Goal: Complete application form

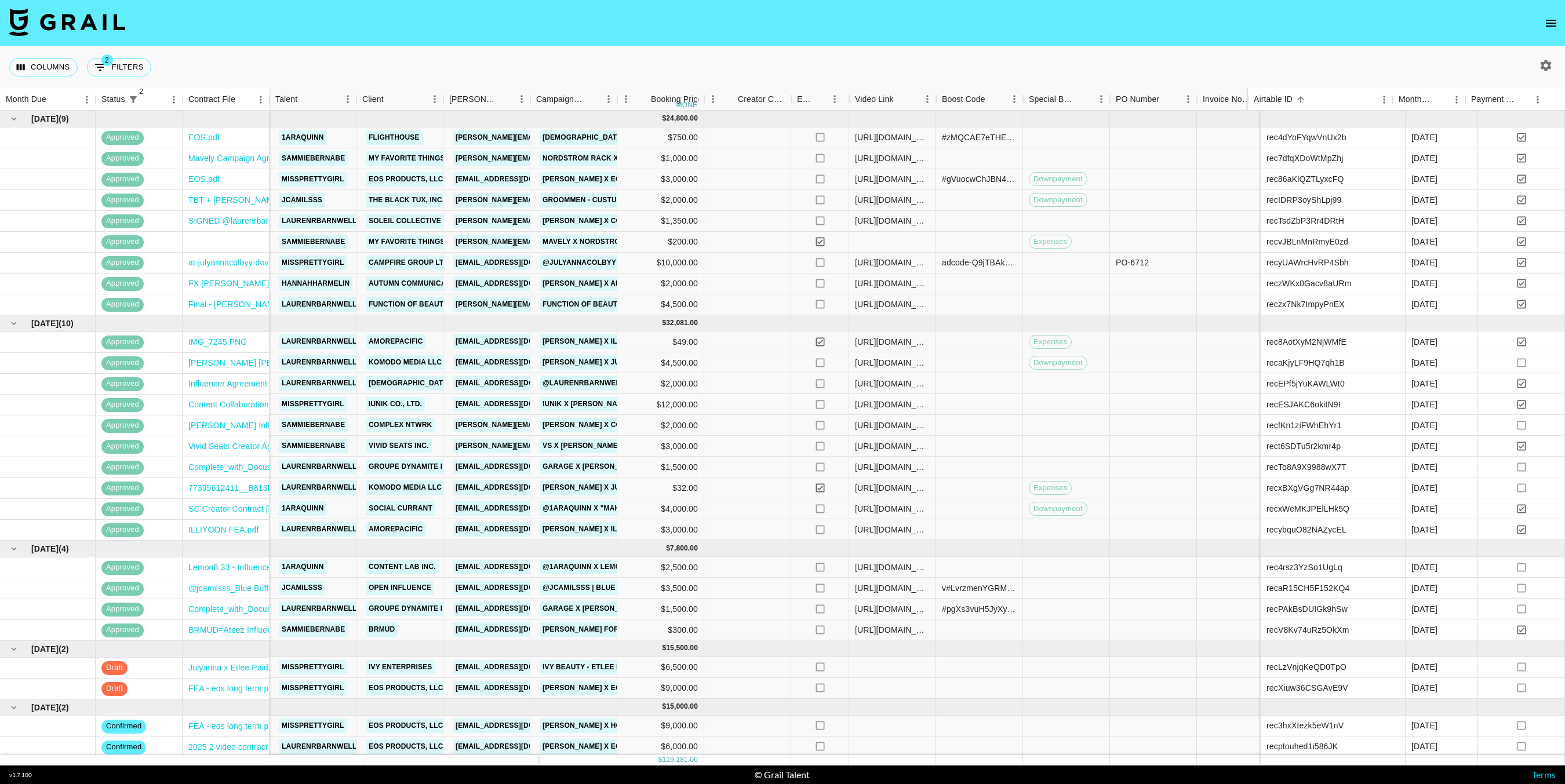
click at [1545, 62] on icon "button" at bounding box center [1546, 65] width 11 height 11
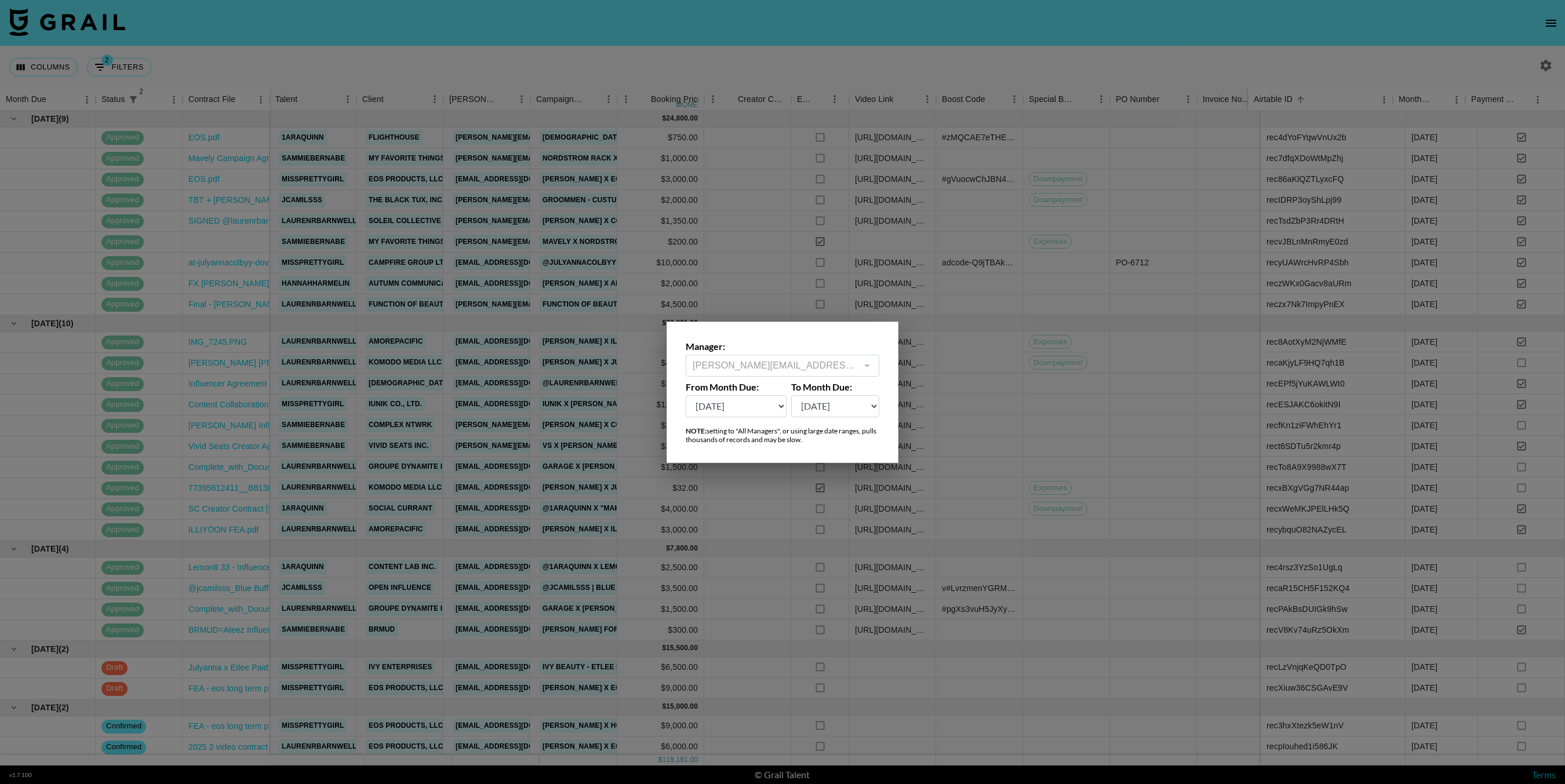
click at [735, 403] on select "Sep '26 Aug '26 Jul '26 Jun '26 May '26 Apr '26 Mar '26 Feb '26 Jan '26 Dec '25…" at bounding box center [737, 406] width 101 height 22
select select "Jan '25"
click at [686, 395] on select "Sep '26 Aug '26 Jul '26 Jun '26 May '26 Apr '26 Mar '26 Feb '26 Jan '26 Dec '25…" at bounding box center [737, 406] width 101 height 22
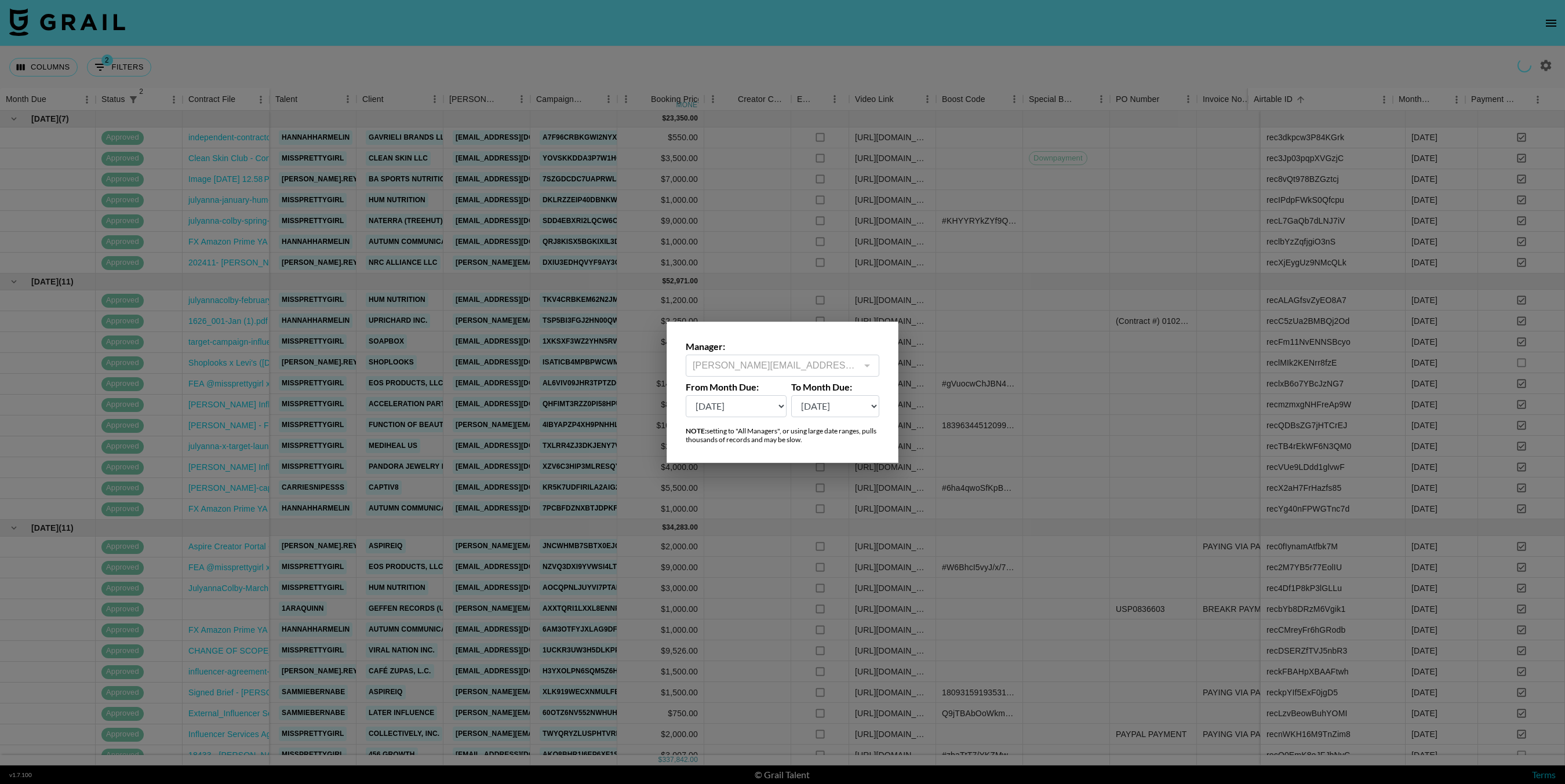
click at [719, 230] on div at bounding box center [782, 392] width 1565 height 784
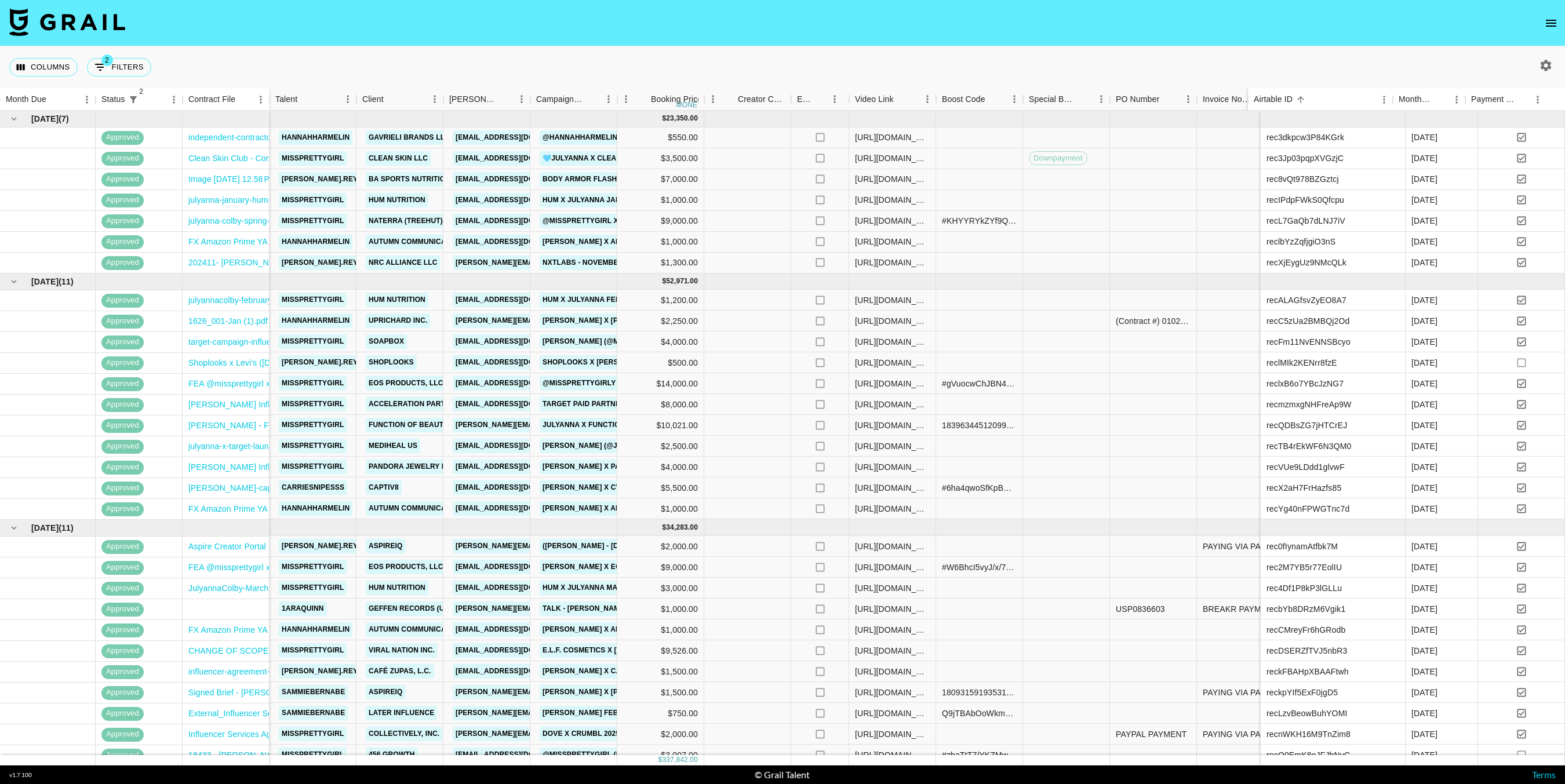
click at [1543, 57] on button "button" at bounding box center [1546, 65] width 20 height 20
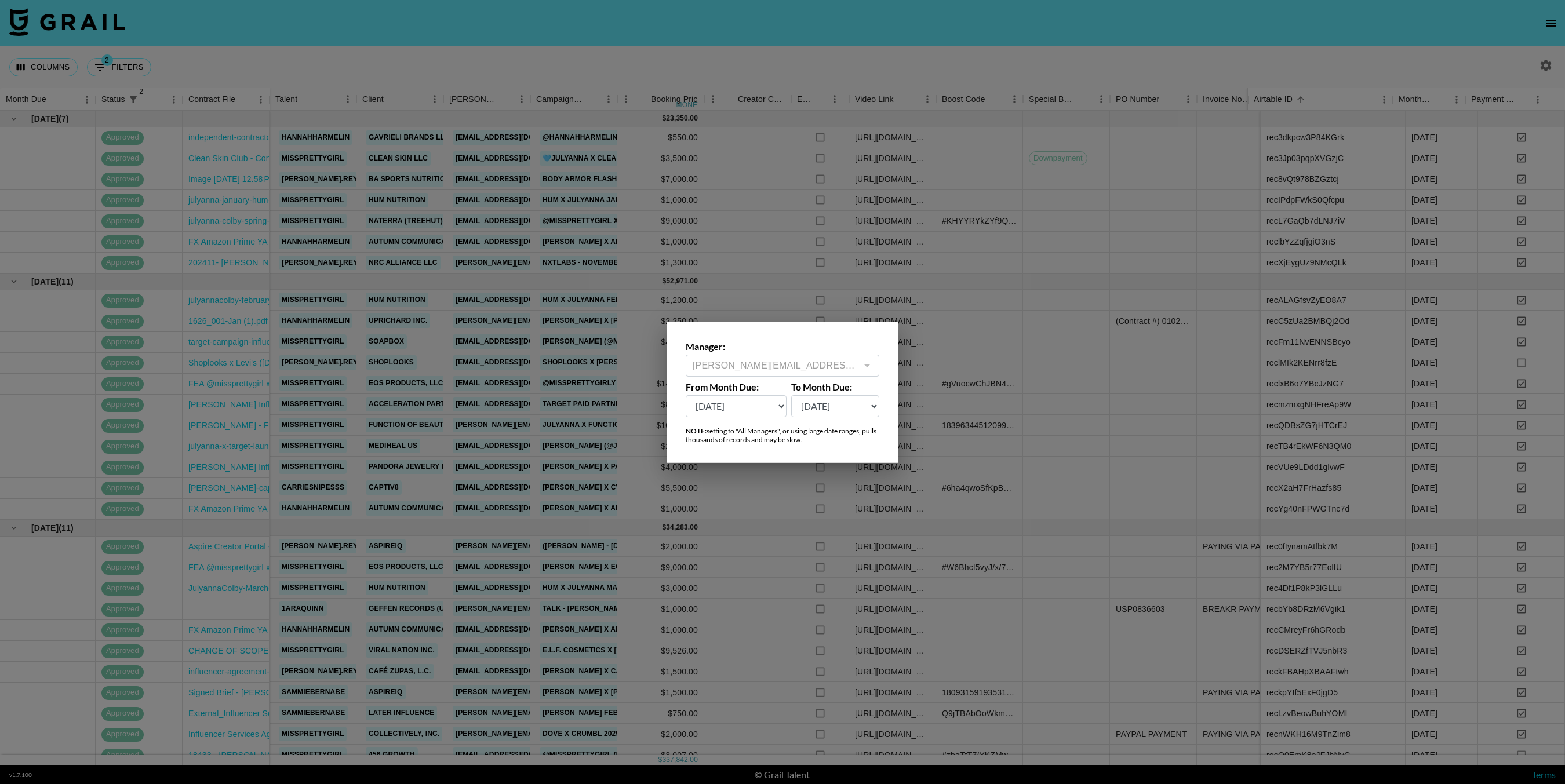
click at [760, 405] on select "Sep '26 Aug '26 Jul '26 Jun '26 May '26 Apr '26 Mar '26 Feb '26 Jan '26 Dec '25…" at bounding box center [737, 406] width 101 height 22
select select "Sep '24"
click at [686, 395] on select "Sep '26 Aug '26 Jul '26 Jun '26 May '26 Apr '26 Mar '26 Feb '26 Jan '26 Dec '25…" at bounding box center [737, 406] width 101 height 22
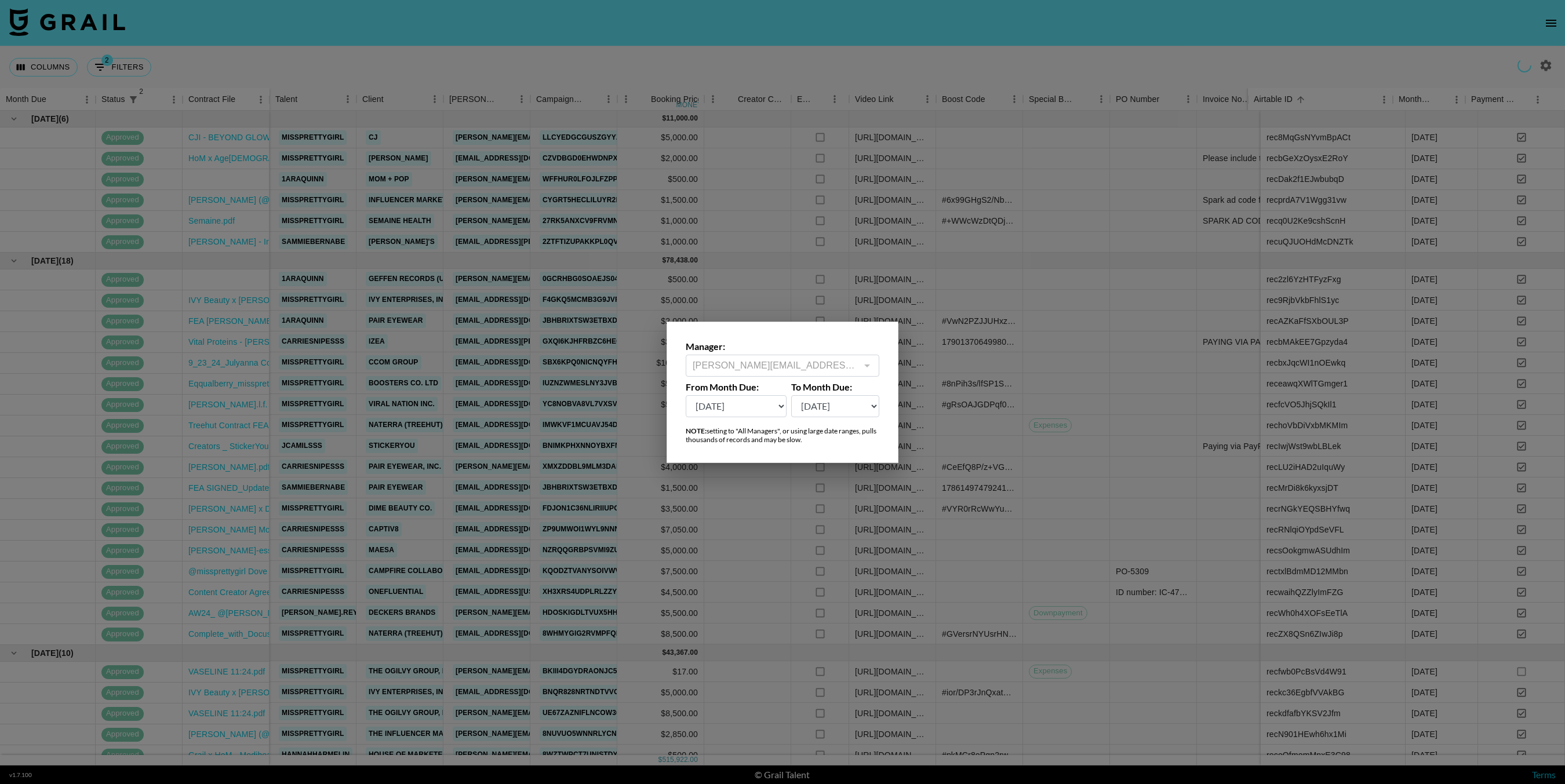
click at [1050, 467] on div at bounding box center [782, 392] width 1565 height 784
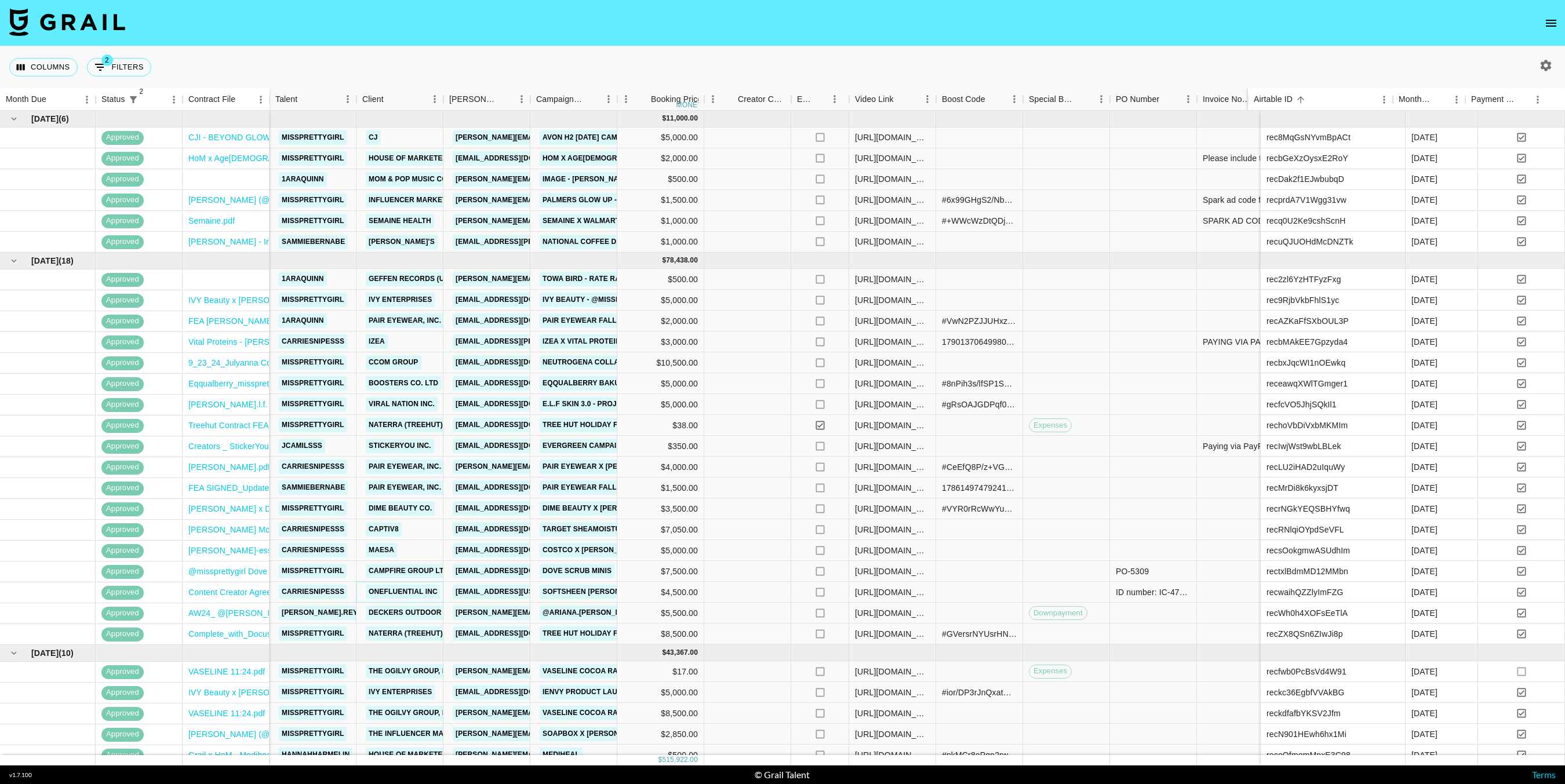
click at [409, 592] on link "OneFluential Inc" at bounding box center [403, 592] width 75 height 14
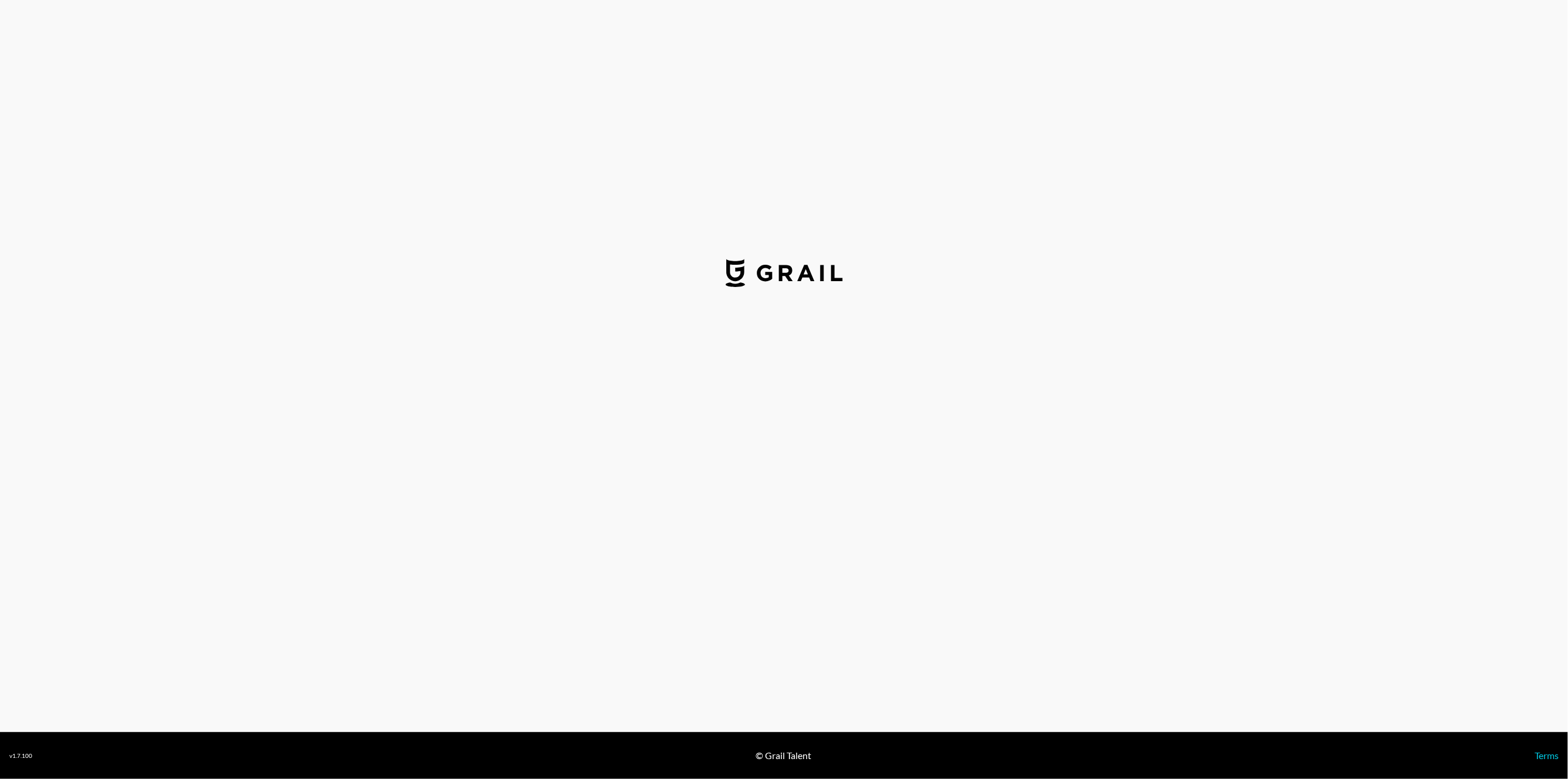
select select "USD"
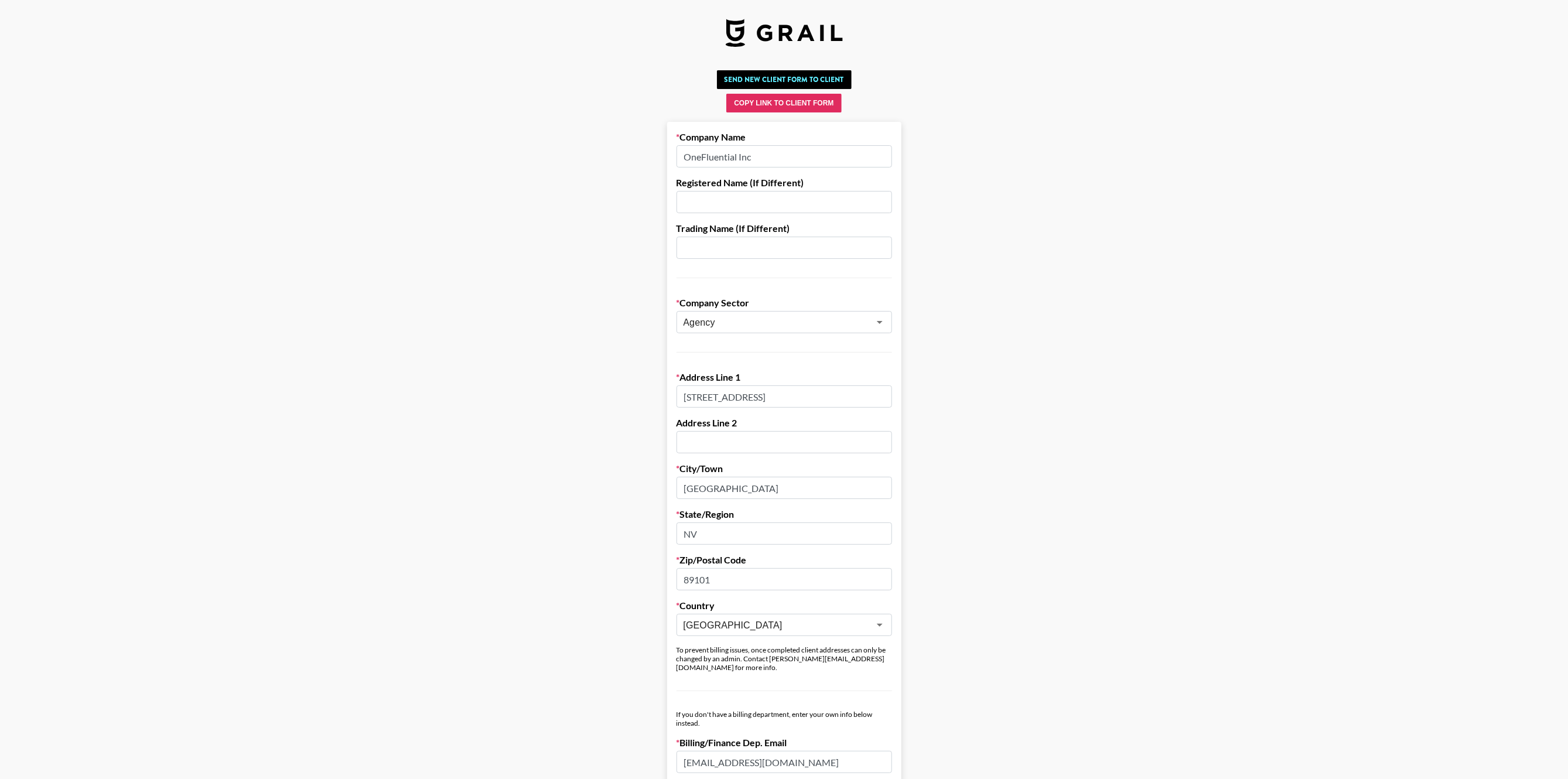
click at [700, 397] on input "[STREET_ADDRESS]" at bounding box center [784, 396] width 216 height 22
drag, startPoint x: 830, startPoint y: 394, endPoint x: 692, endPoint y: 400, distance: 138.1
click at [692, 400] on input "[STREET_ADDRESS]" at bounding box center [784, 396] width 216 height 22
drag, startPoint x: 725, startPoint y: 484, endPoint x: 656, endPoint y: 484, distance: 69.0
click at [656, 484] on main "Send New Client Form to Client Copy Link to Client Form Company Name OneFluenti…" at bounding box center [783, 686] width 1549 height 1242
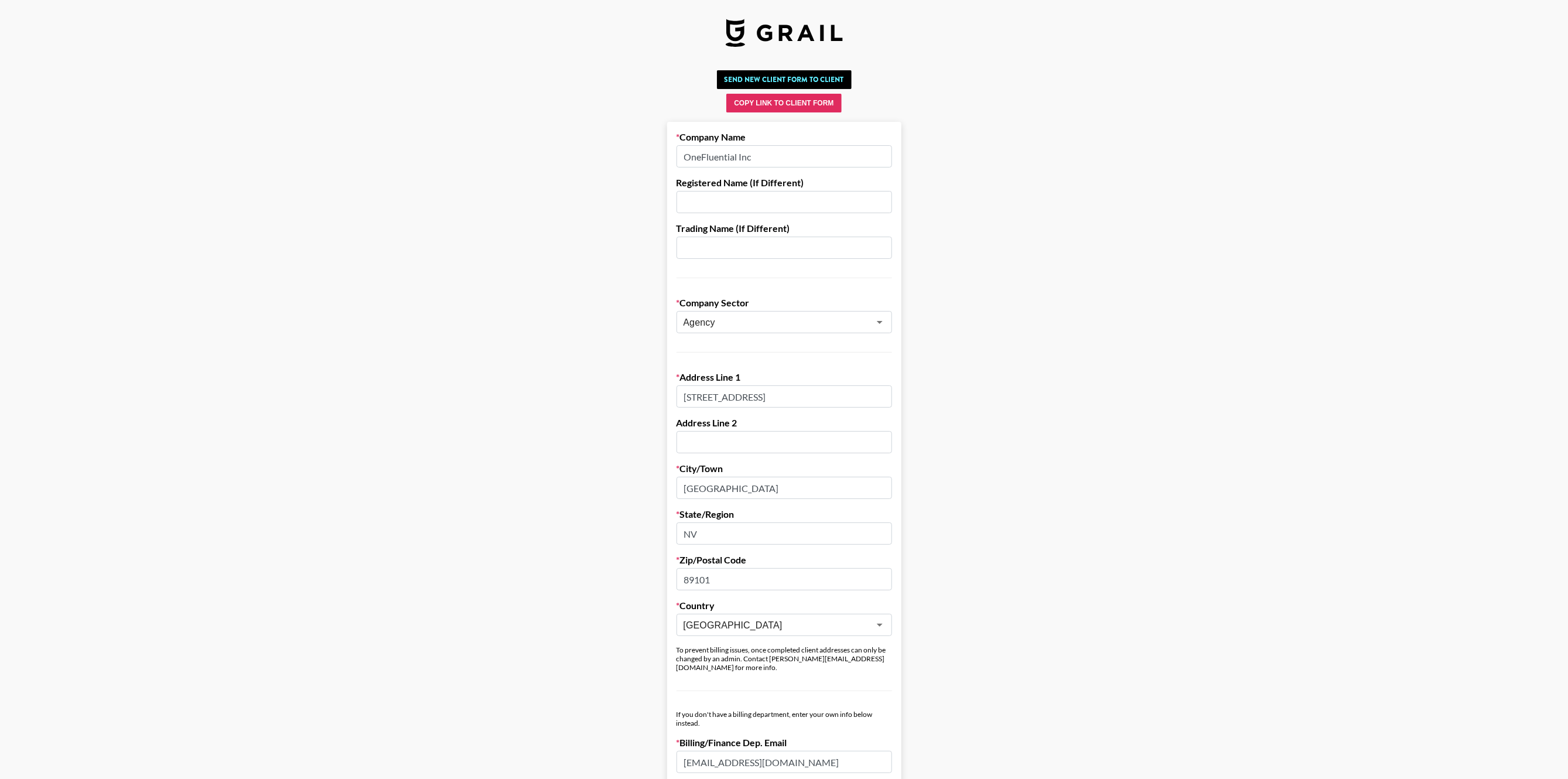
drag, startPoint x: 729, startPoint y: 575, endPoint x: 667, endPoint y: 578, distance: 62.1
click at [667, 578] on main "Send New Client Form to Client Copy Link to Client Form Company Name OneFluenti…" at bounding box center [783, 686] width 1549 height 1242
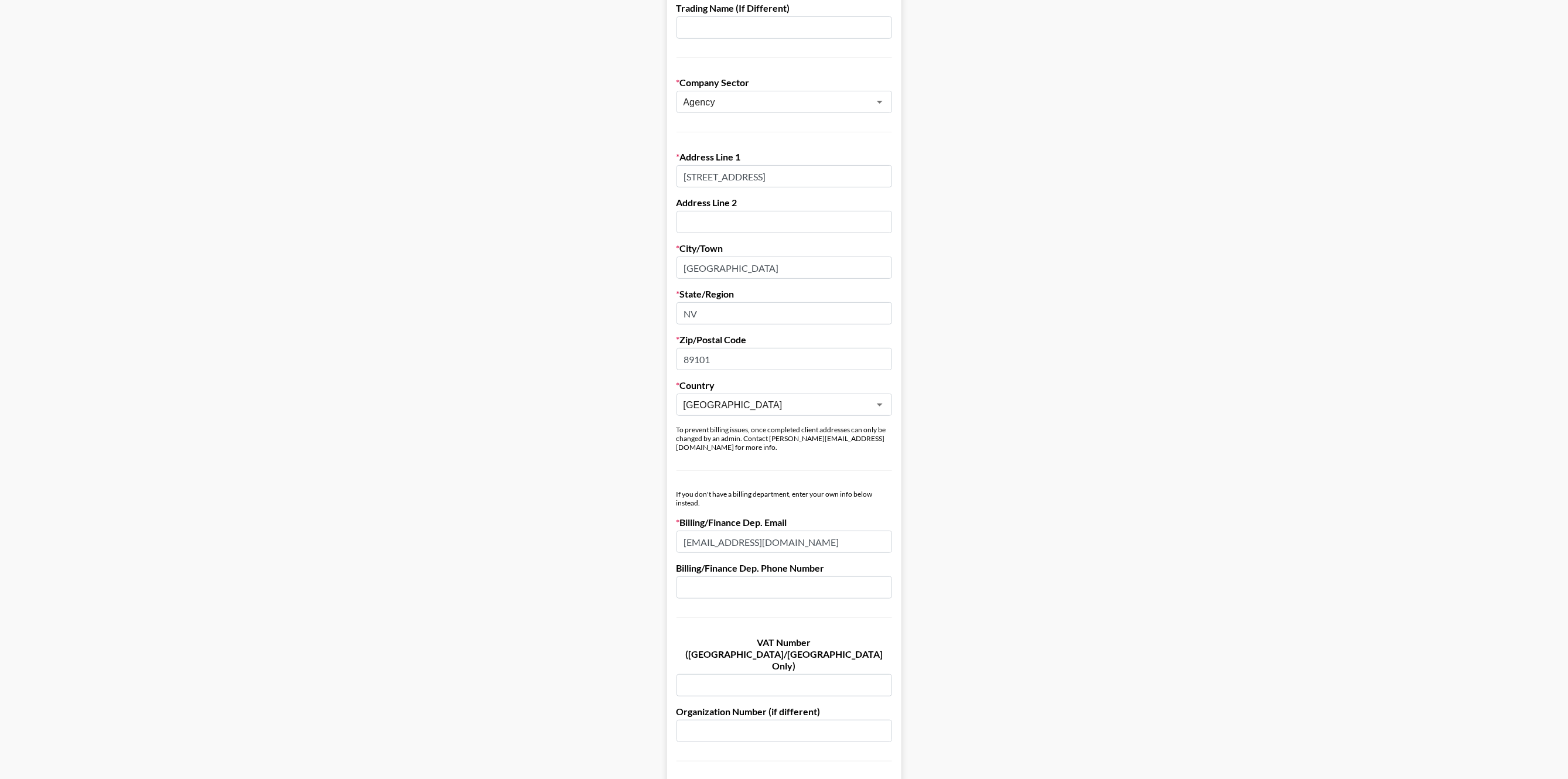
scroll to position [492, 0]
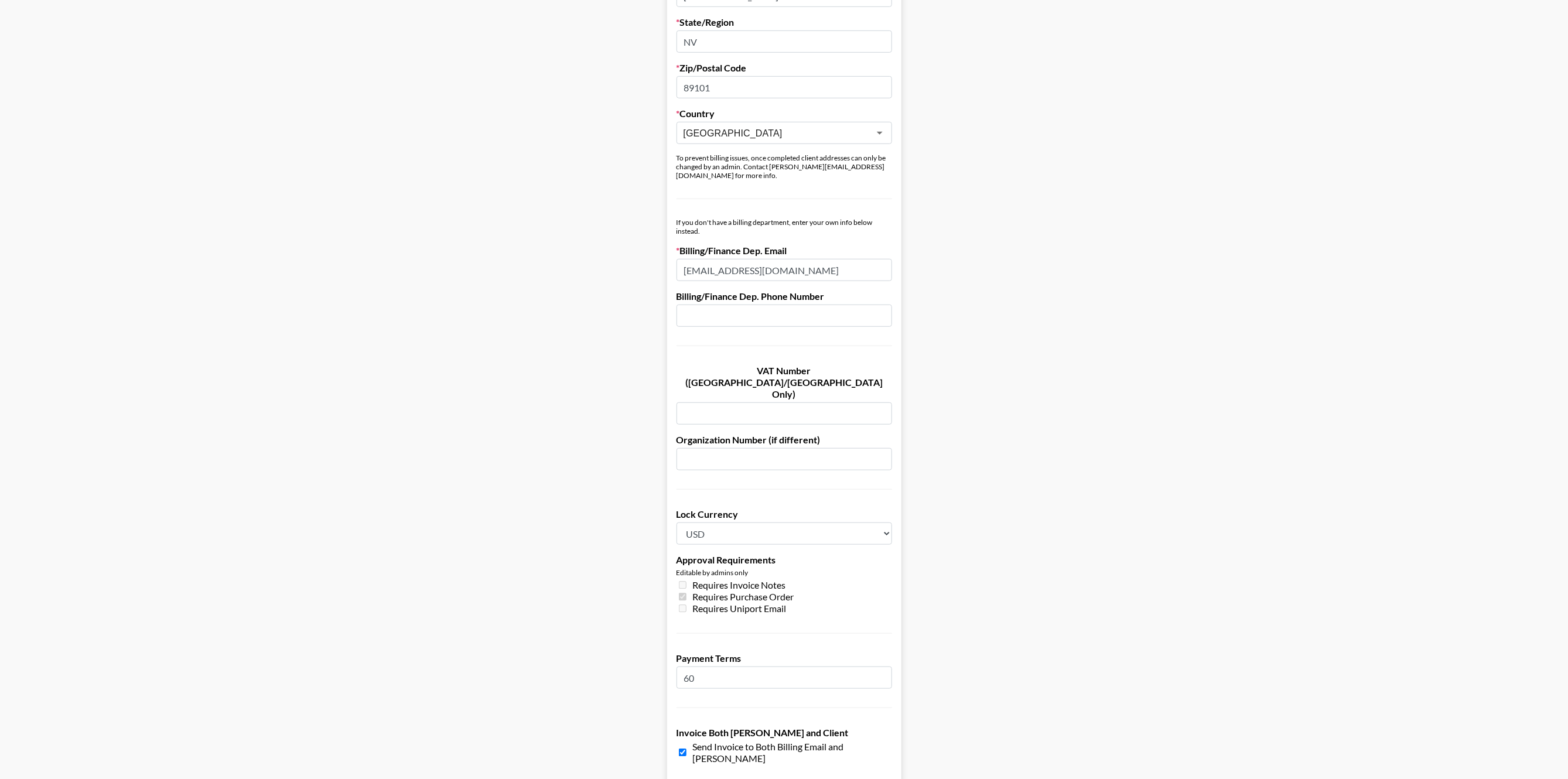
drag, startPoint x: 854, startPoint y: 265, endPoint x: 691, endPoint y: 257, distance: 163.2
click at [684, 262] on input "[EMAIL_ADDRESS][DOMAIN_NAME]" at bounding box center [784, 270] width 216 height 22
